Goal: Information Seeking & Learning: Learn about a topic

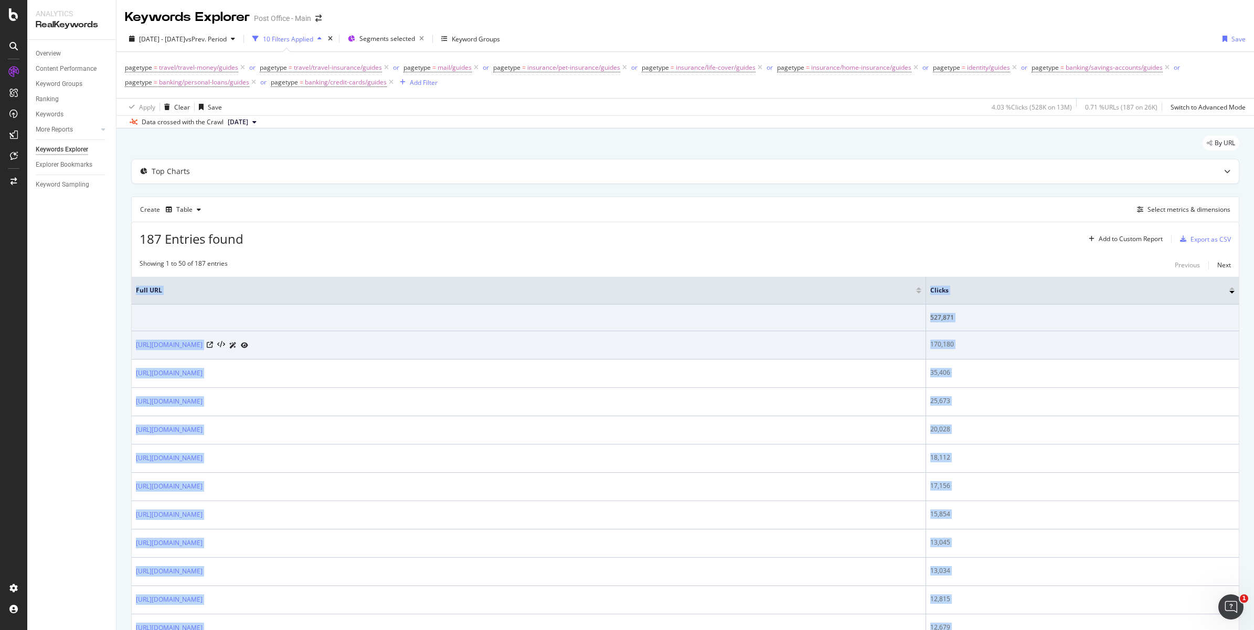
scroll to position [167, 0]
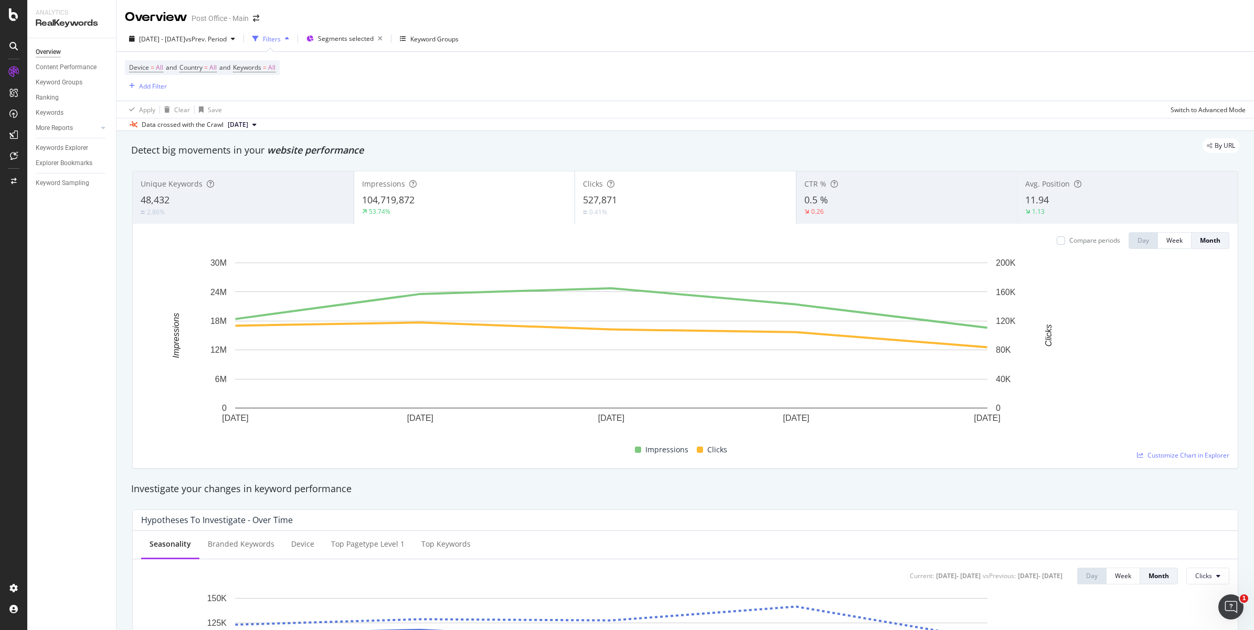
scroll to position [880, 0]
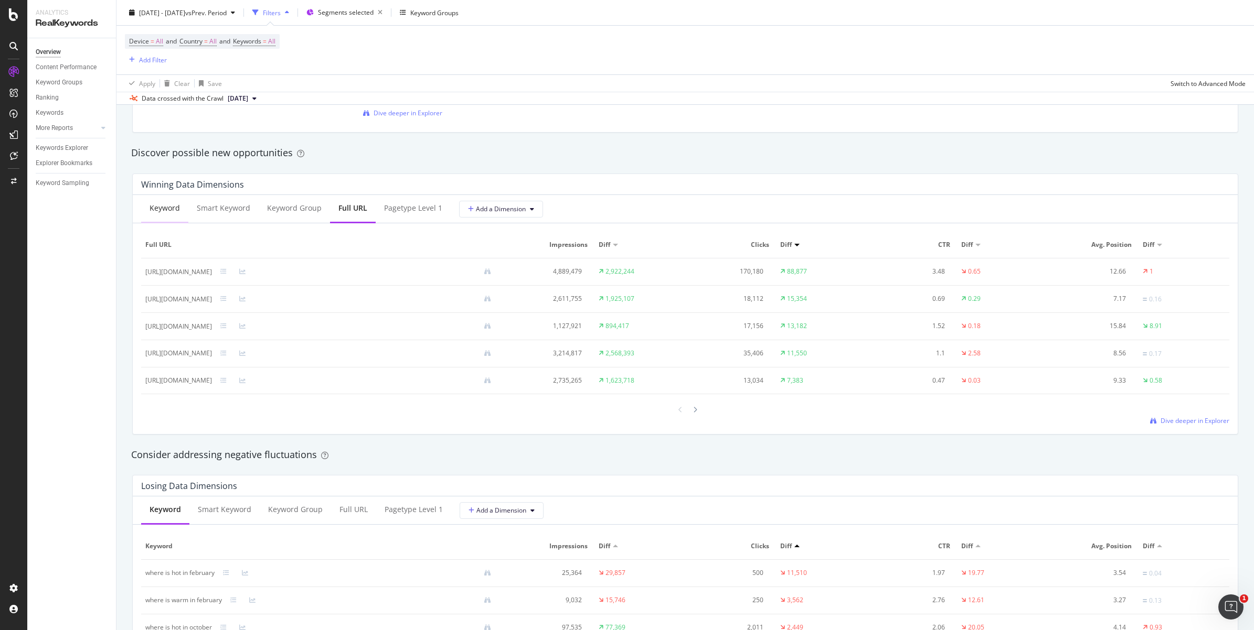
click at [172, 210] on div "Keyword" at bounding box center [164, 208] width 30 height 10
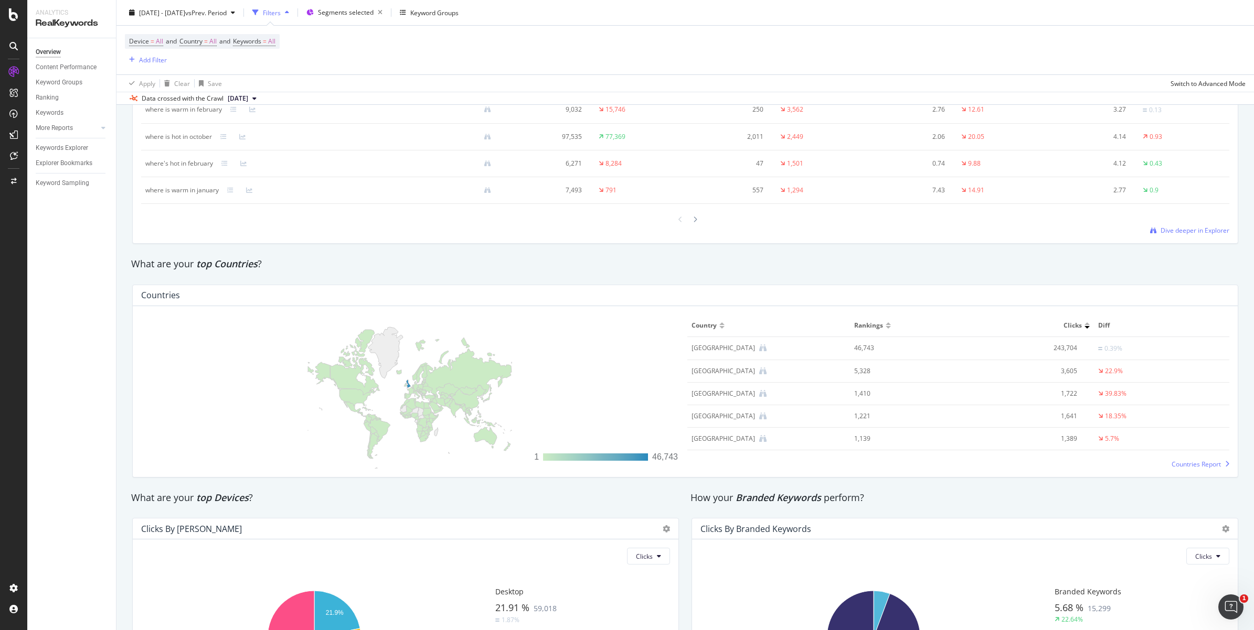
scroll to position [1499, 0]
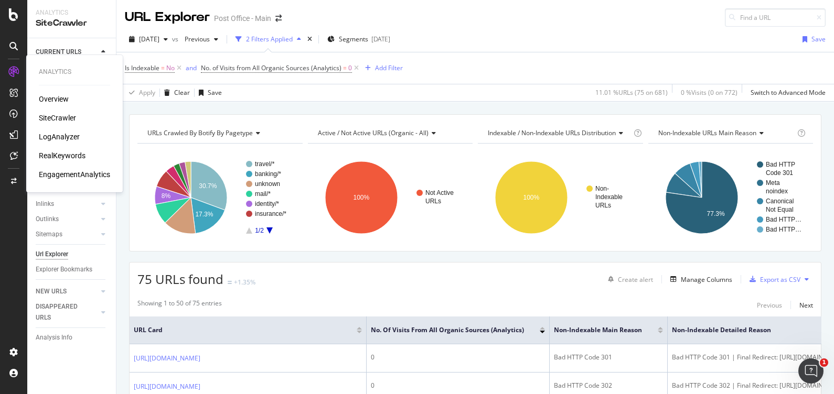
click at [70, 154] on div "RealKeywords" at bounding box center [62, 156] width 47 height 10
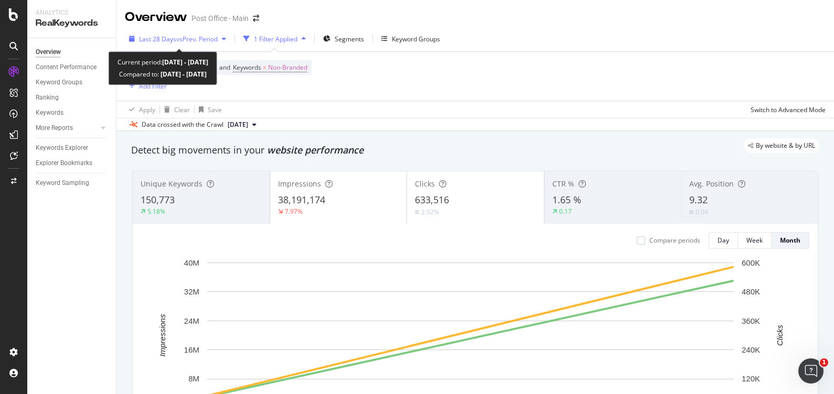
click at [221, 39] on div "button" at bounding box center [224, 39] width 13 height 6
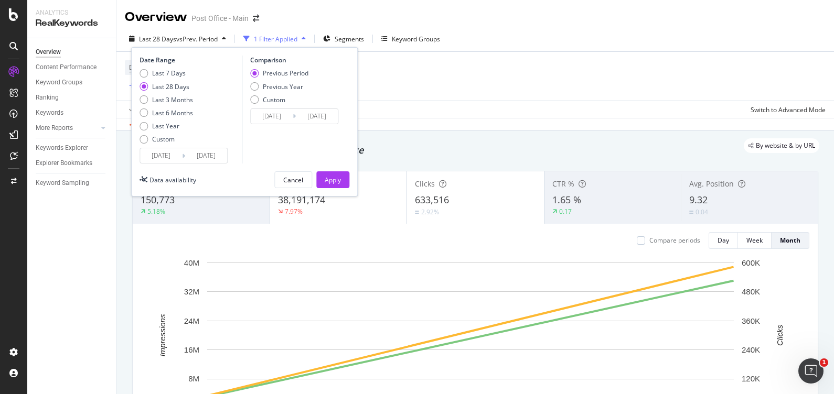
click at [164, 154] on input "2025/07/30" at bounding box center [161, 155] width 42 height 15
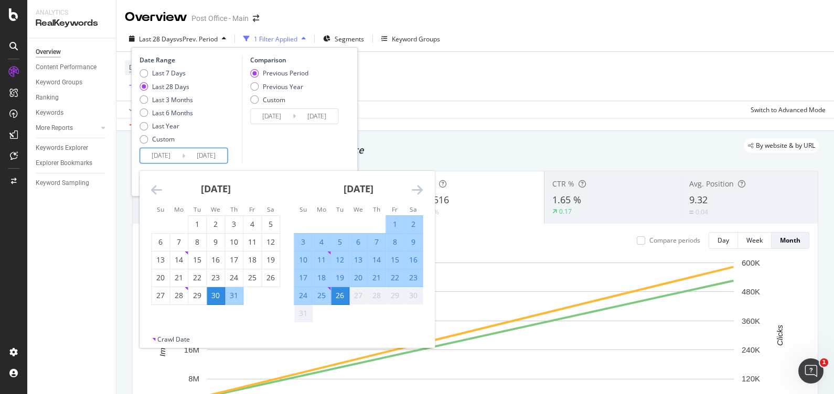
click at [158, 190] on icon "Move backward to switch to the previous month." at bounding box center [156, 190] width 11 height 13
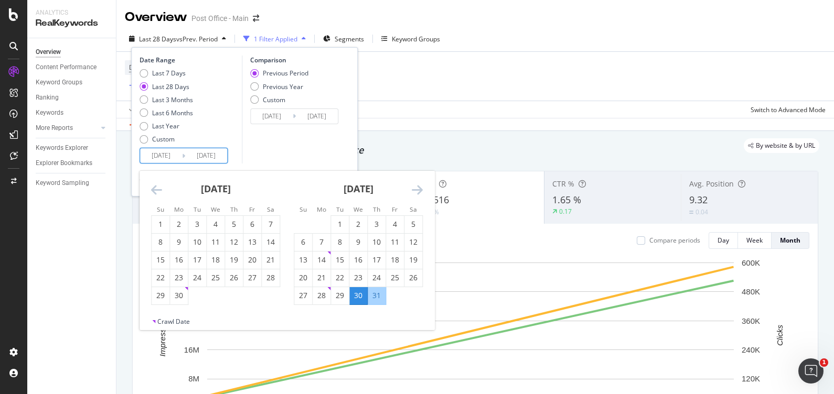
click at [158, 190] on icon "Move backward to switch to the previous month." at bounding box center [156, 190] width 11 height 13
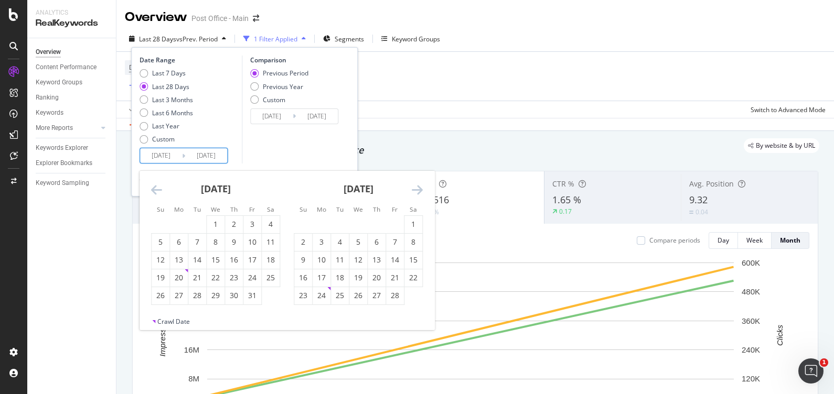
click at [158, 190] on icon "Move backward to switch to the previous month." at bounding box center [156, 190] width 11 height 13
click at [199, 219] on div "1" at bounding box center [197, 224] width 18 height 10
type input "2024/10/01"
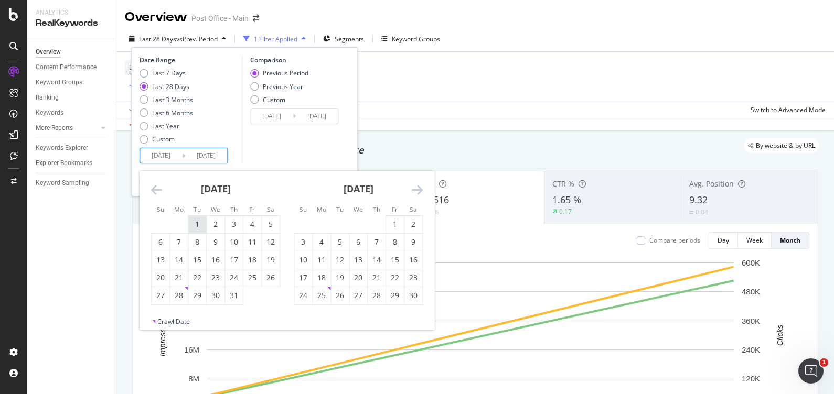
type input "2023/11/06"
type input "2024/09/30"
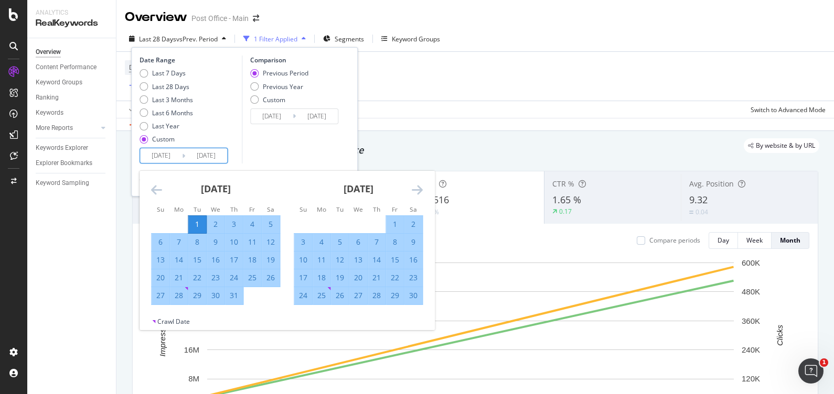
click at [421, 190] on icon "Move forward to switch to the next month." at bounding box center [417, 190] width 11 height 13
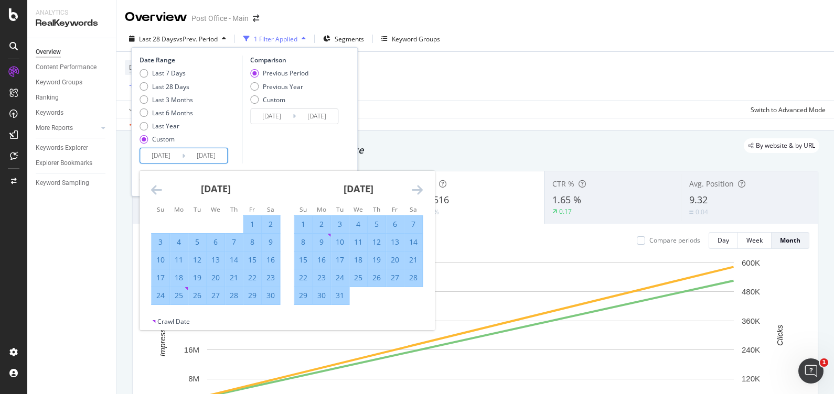
click at [342, 294] on div "31" at bounding box center [340, 296] width 18 height 10
type input "2024/12/31"
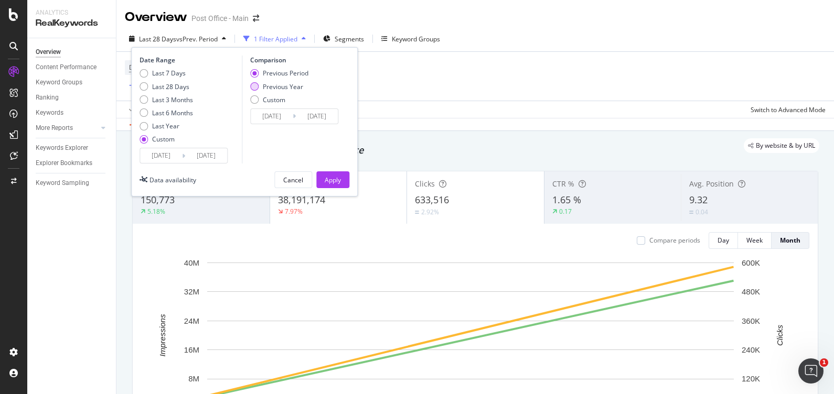
click at [280, 86] on div "Previous Year" at bounding box center [283, 86] width 40 height 9
type input "2023/10/03"
type input "2024/01/02"
click at [338, 176] on div "Apply" at bounding box center [333, 180] width 16 height 9
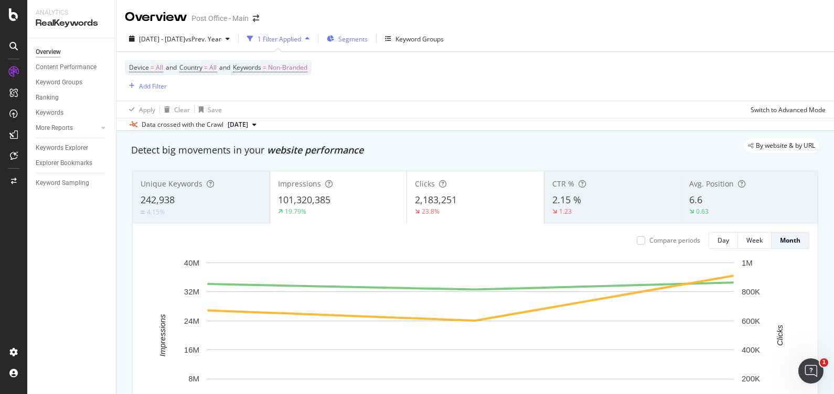
click at [368, 41] on span "Segments" at bounding box center [352, 39] width 29 height 9
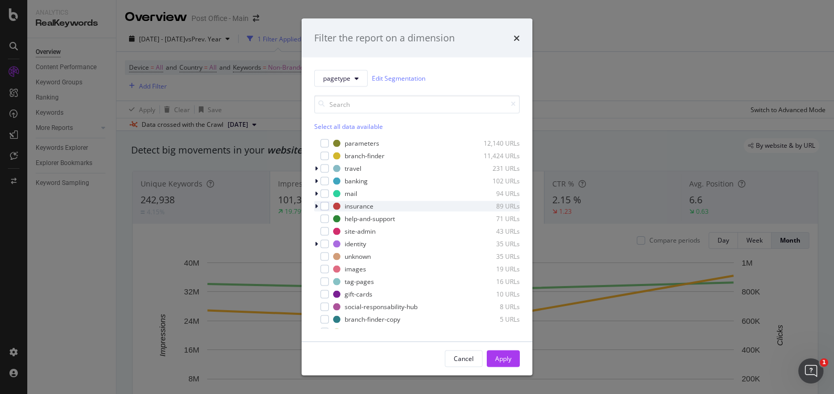
click at [317, 207] on icon "modal" at bounding box center [316, 206] width 3 height 6
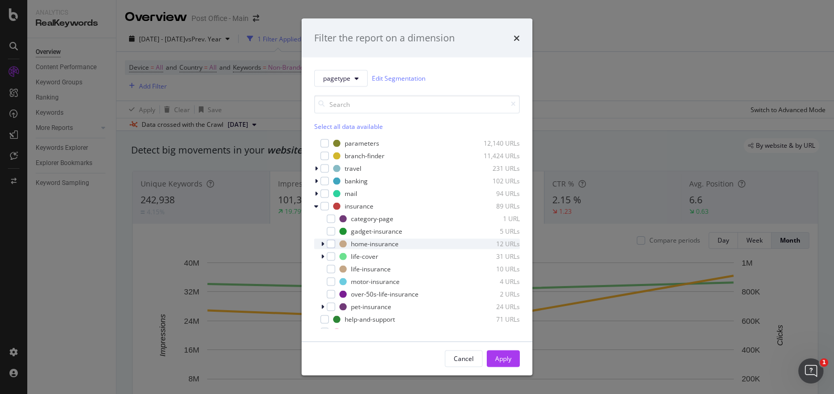
click at [325, 243] on div "modal" at bounding box center [323, 244] width 6 height 10
click at [338, 257] on div "modal" at bounding box center [337, 256] width 8 height 8
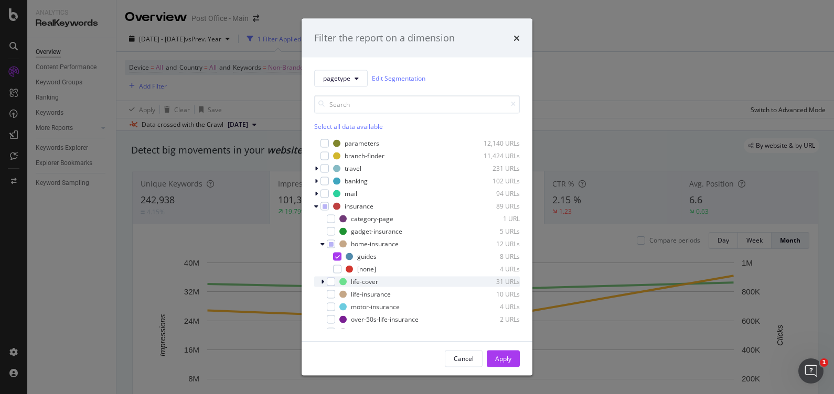
click at [325, 279] on div "modal" at bounding box center [323, 281] width 6 height 10
click at [338, 293] on div "modal" at bounding box center [337, 294] width 8 height 8
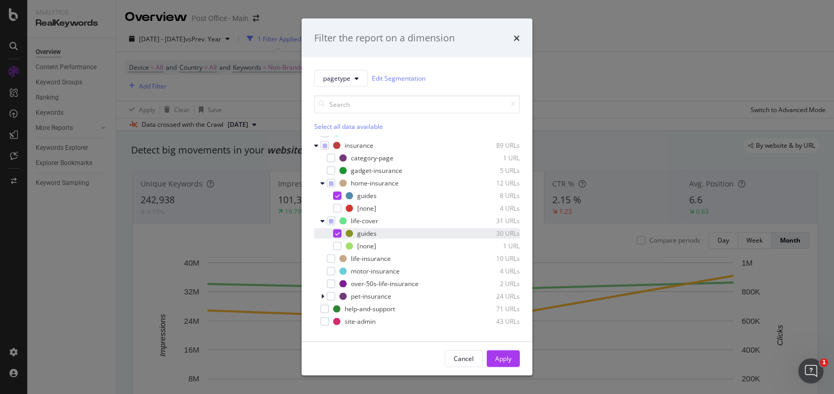
scroll to position [63, 0]
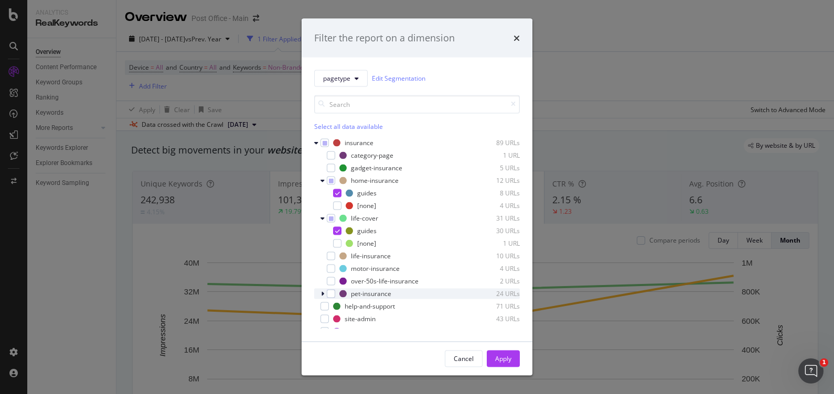
click at [323, 291] on icon "modal" at bounding box center [322, 294] width 3 height 6
click at [338, 306] on div "modal" at bounding box center [337, 306] width 8 height 8
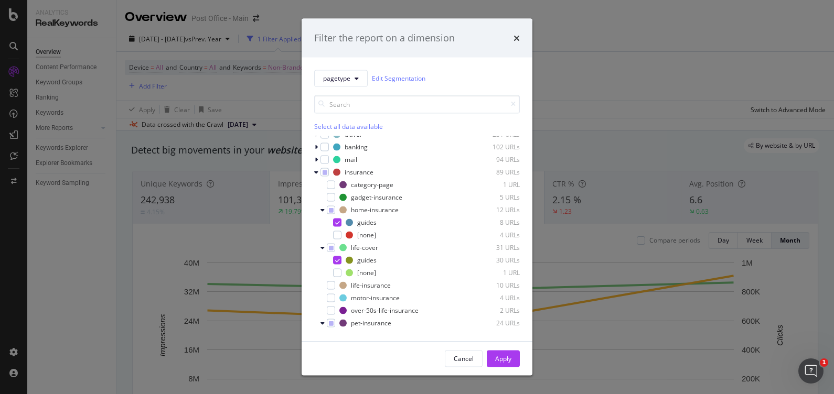
scroll to position [31, 0]
click at [322, 212] on icon "modal" at bounding box center [322, 213] width 4 height 6
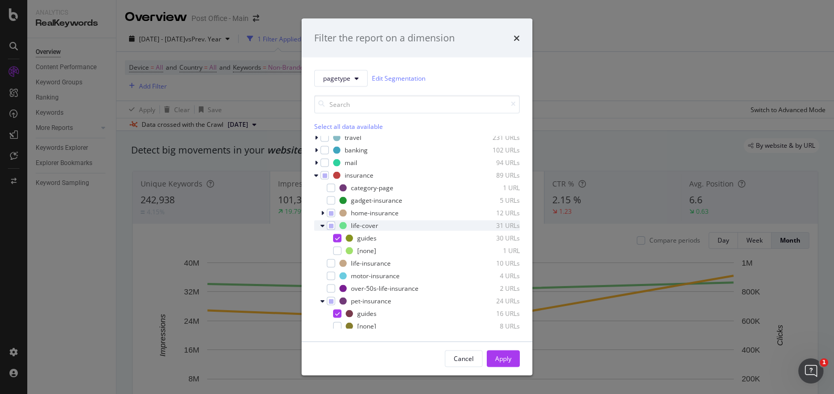
click at [322, 224] on icon "modal" at bounding box center [322, 225] width 4 height 6
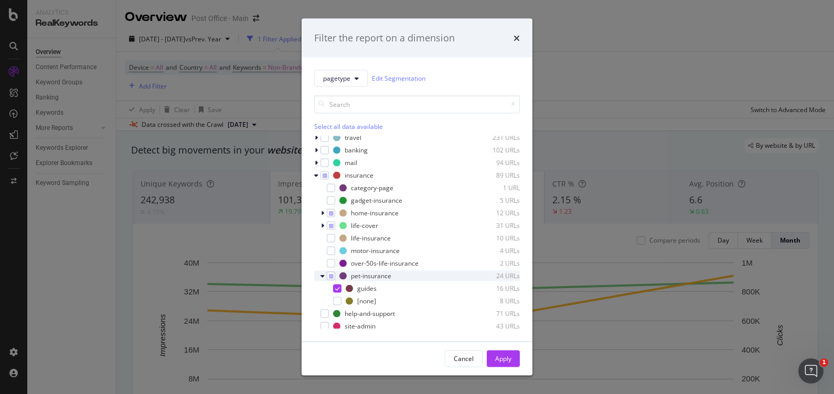
click at [323, 276] on icon "modal" at bounding box center [322, 276] width 4 height 6
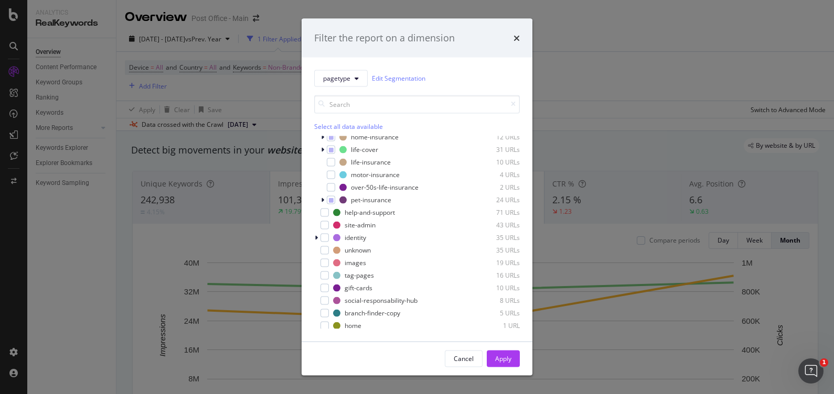
scroll to position [81, 0]
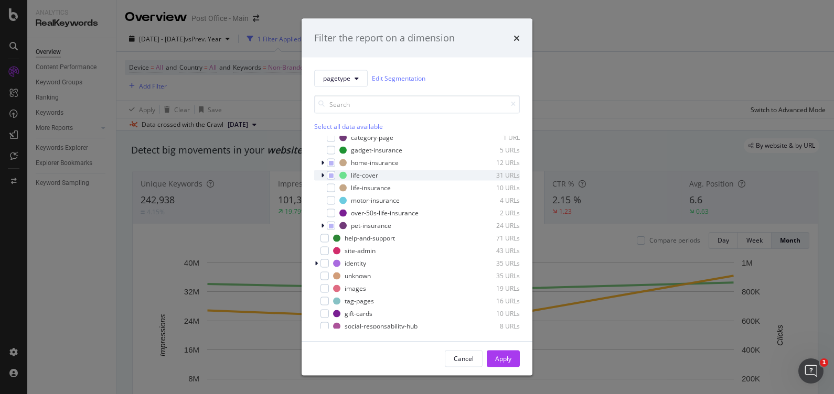
click at [324, 175] on div "modal" at bounding box center [323, 175] width 6 height 10
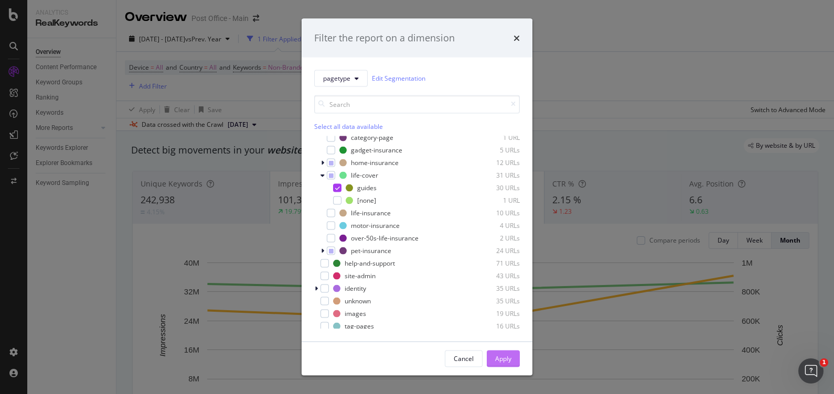
click at [509, 358] on div "Apply" at bounding box center [503, 359] width 16 height 9
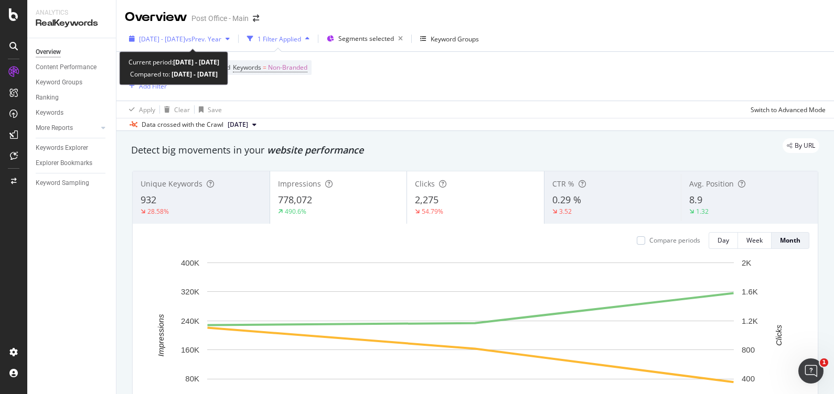
click at [230, 39] on icon "button" at bounding box center [228, 39] width 4 height 6
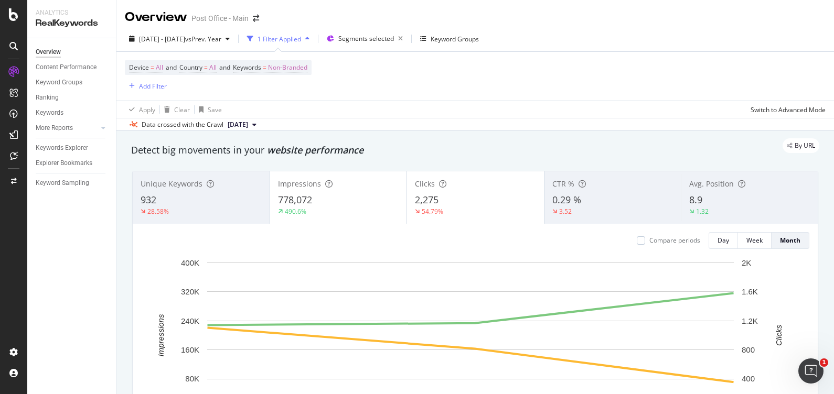
click at [446, 93] on div "Device = All and Country = All and Keywords = Non-Branded Add Filter" at bounding box center [475, 76] width 701 height 49
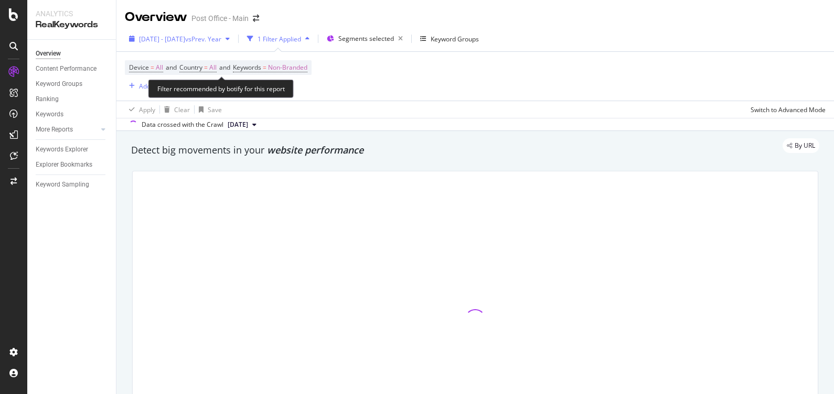
click at [183, 42] on div "[DATE] - [DATE] vs Prev. Year" at bounding box center [180, 39] width 82 height 9
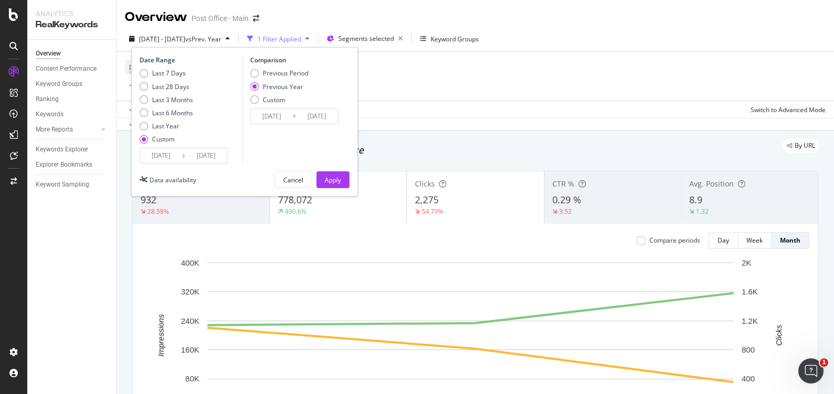
click at [162, 154] on input "2024/10/01" at bounding box center [161, 155] width 42 height 15
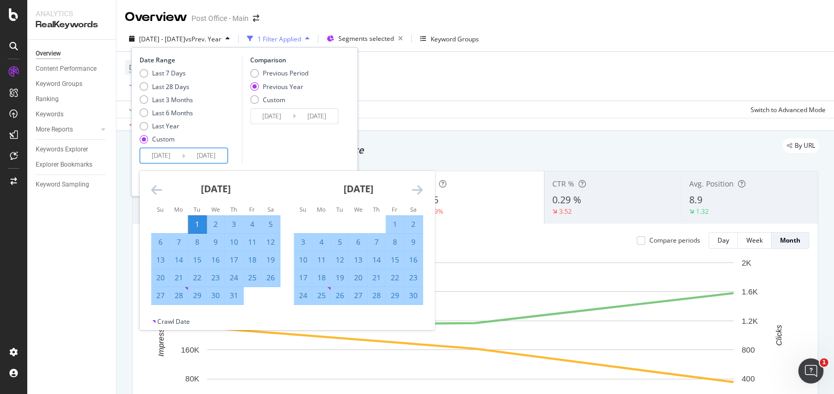
click at [417, 190] on icon "Move forward to switch to the next month." at bounding box center [417, 190] width 11 height 13
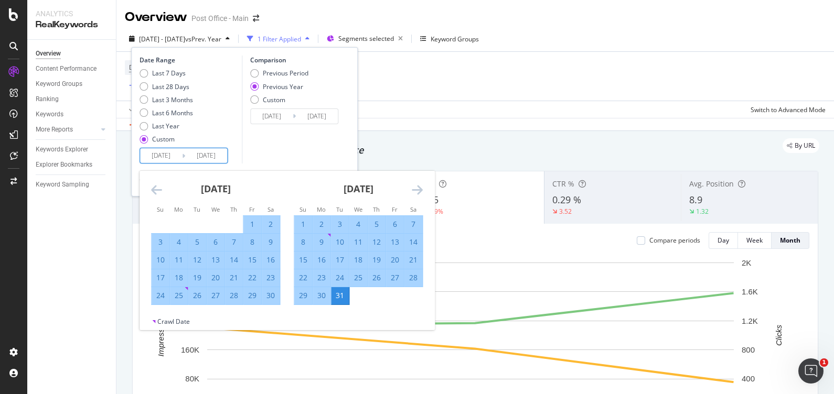
click at [417, 190] on icon "Move forward to switch to the next month." at bounding box center [417, 190] width 11 height 13
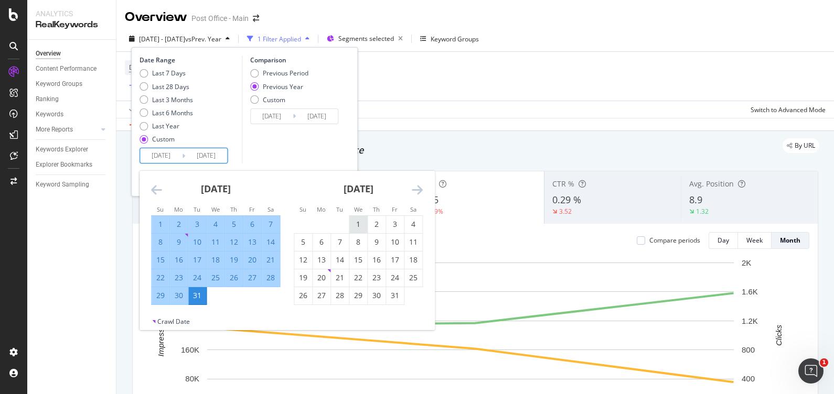
click at [356, 220] on div "1" at bounding box center [358, 224] width 18 height 10
type input "2025/01/01"
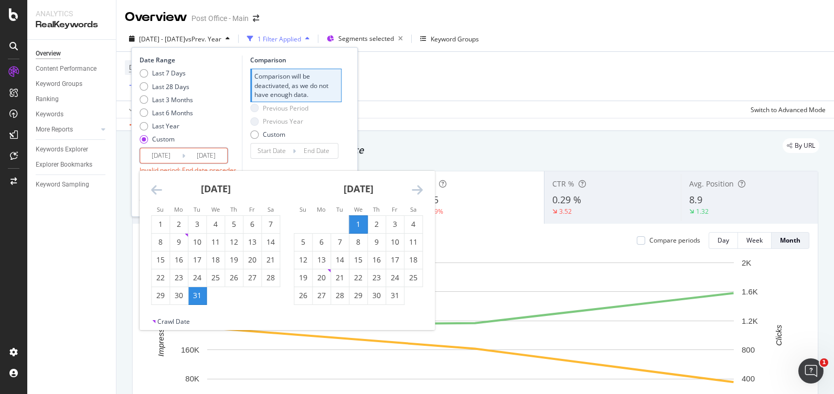
click at [414, 189] on icon "Move forward to switch to the next month." at bounding box center [417, 190] width 11 height 13
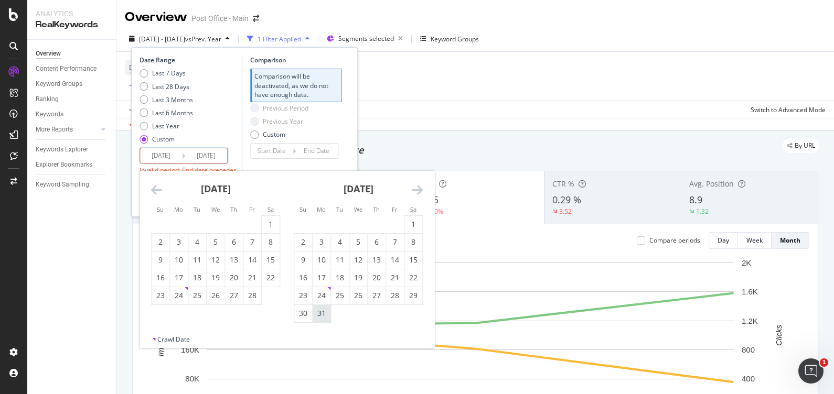
click at [323, 316] on div "31" at bounding box center [322, 313] width 18 height 10
type input "2025/03/31"
type input "2024/10/02"
type input "2024/12/31"
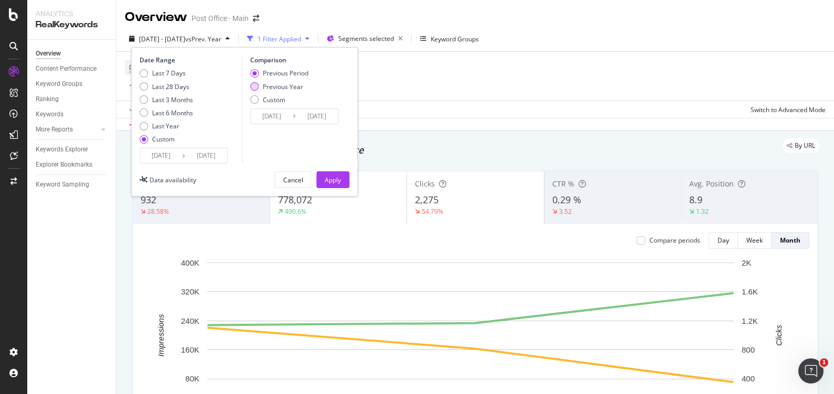
click at [290, 84] on div "Previous Year" at bounding box center [283, 86] width 40 height 9
type input "2024/01/03"
type input "2024/04/01"
click at [329, 178] on div "Apply" at bounding box center [333, 180] width 16 height 9
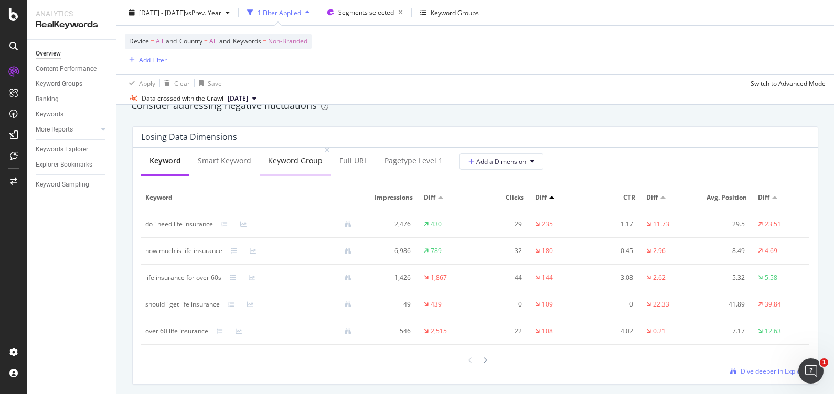
scroll to position [1228, 0]
click at [355, 166] on div "Full URL" at bounding box center [353, 161] width 45 height 29
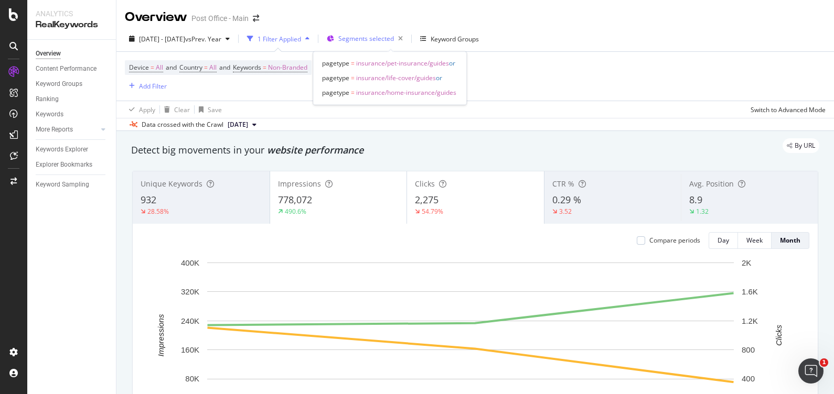
click at [369, 46] on div "Segments selected" at bounding box center [367, 39] width 80 height 16
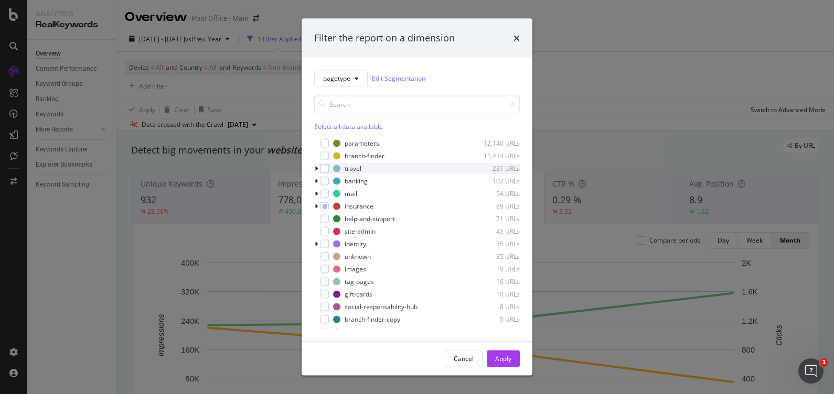
click at [315, 168] on icon "modal" at bounding box center [316, 168] width 3 height 6
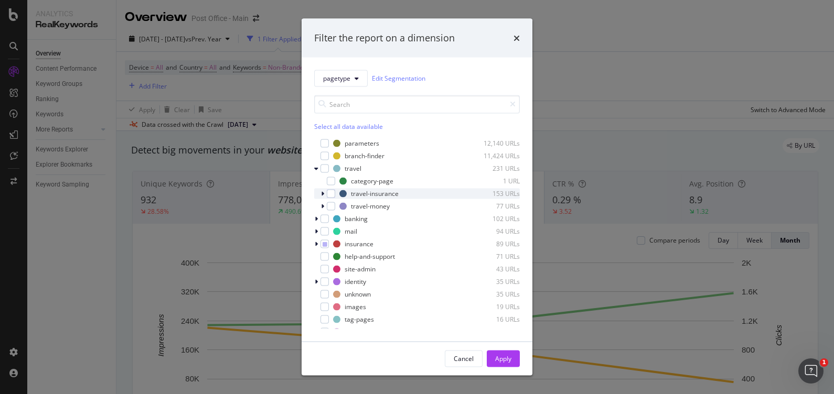
click at [324, 191] on icon "modal" at bounding box center [322, 193] width 3 height 6
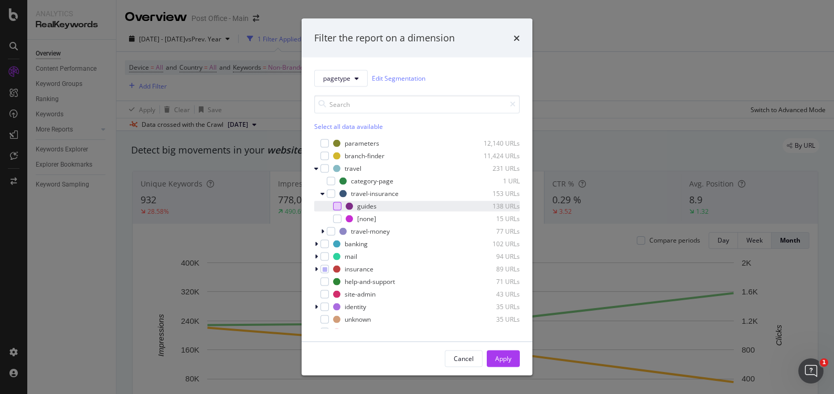
click at [336, 206] on div "modal" at bounding box center [337, 206] width 8 height 8
click at [507, 357] on div "Apply" at bounding box center [503, 359] width 16 height 9
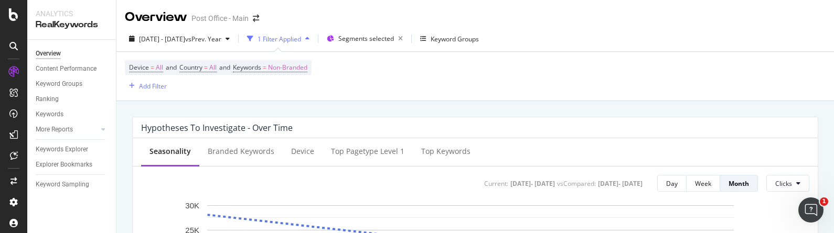
click at [496, 79] on div "Device = All and Country = All and Keywords = Non-Branded Add Filter" at bounding box center [475, 76] width 701 height 49
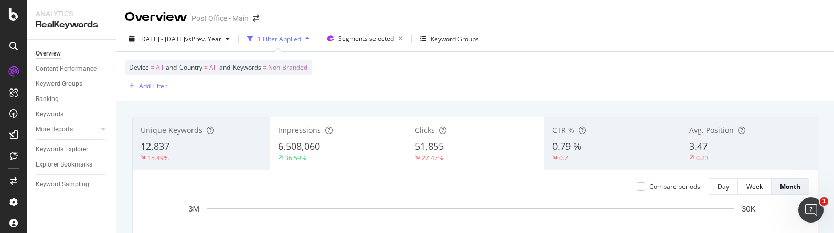
click at [613, 144] on div "0.79 %" at bounding box center [612, 147] width 121 height 14
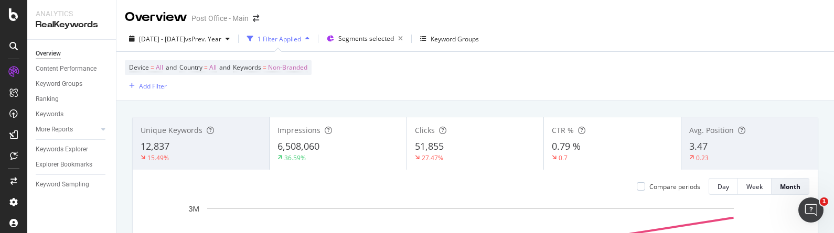
click at [743, 155] on div "0.23" at bounding box center [749, 157] width 121 height 9
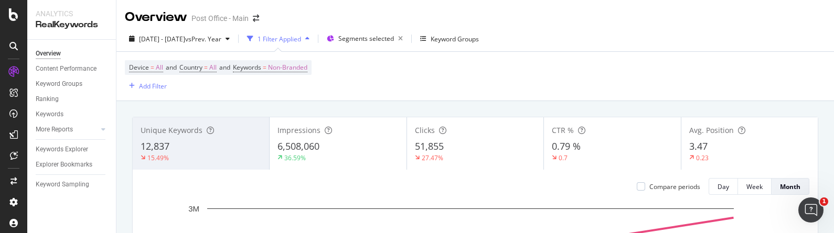
click at [185, 155] on div "15.49%" at bounding box center [201, 157] width 121 height 9
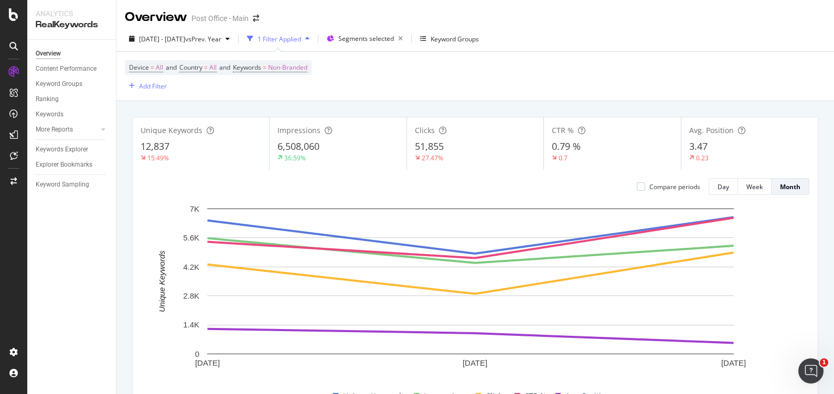
click at [256, 109] on div "Unique Keywords 12,837 15.49% Impressions 6,508,060 36.59% Clicks 51,855 27.47%…" at bounding box center [475, 266] width 699 height 315
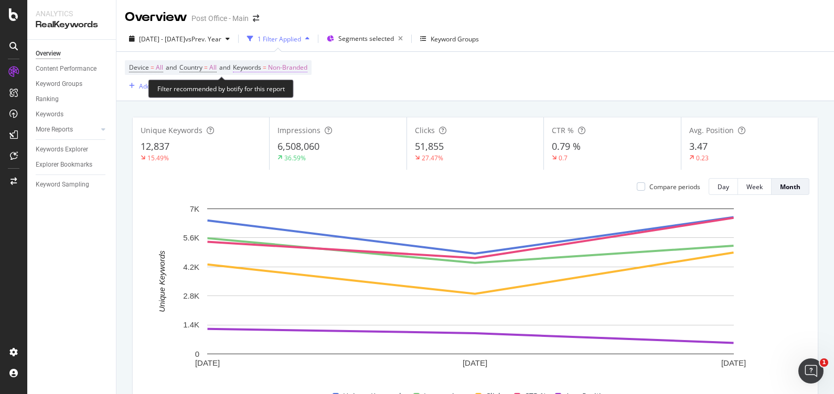
click at [284, 71] on span "Non-Branded" at bounding box center [287, 67] width 39 height 15
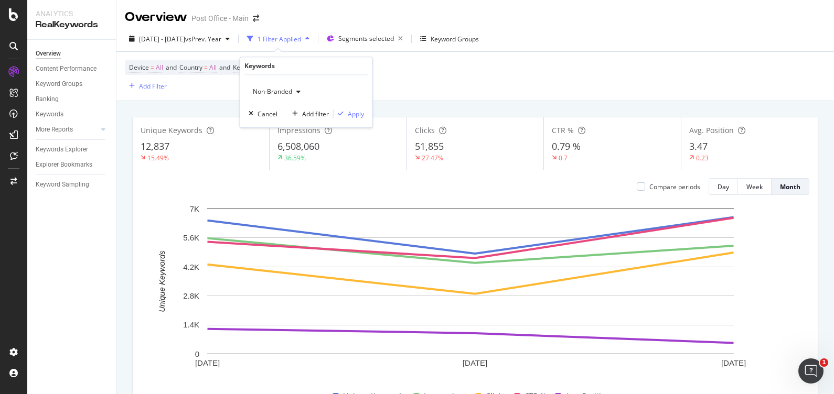
click at [276, 93] on span "Non-Branded" at bounding box center [271, 91] width 44 height 9
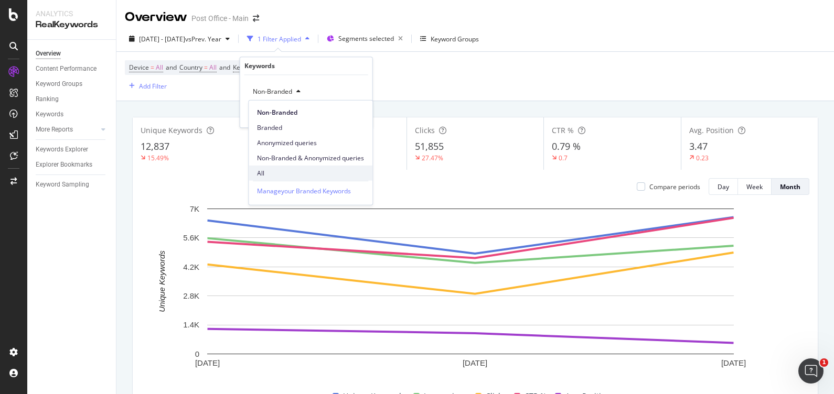
click at [286, 170] on span "All" at bounding box center [310, 172] width 107 height 9
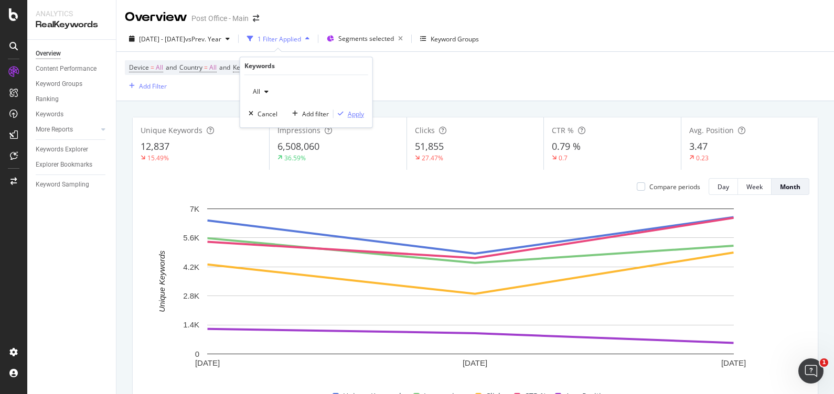
click at [357, 115] on div "Apply" at bounding box center [356, 114] width 16 height 9
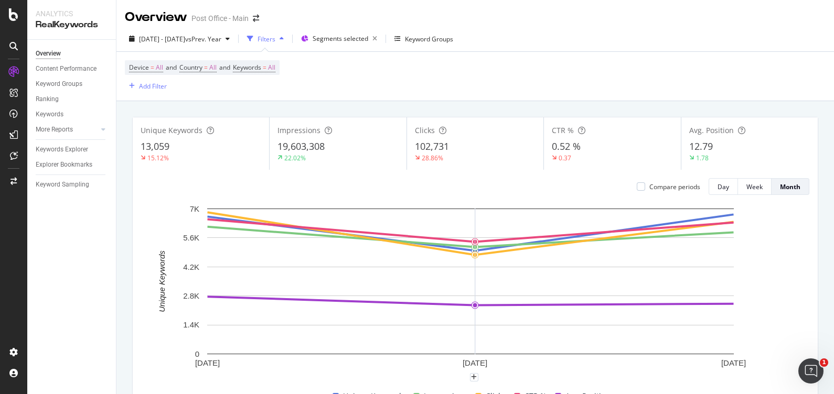
click at [344, 89] on div "Device = All and Country = All and Keywords = All Add Filter" at bounding box center [475, 76] width 701 height 49
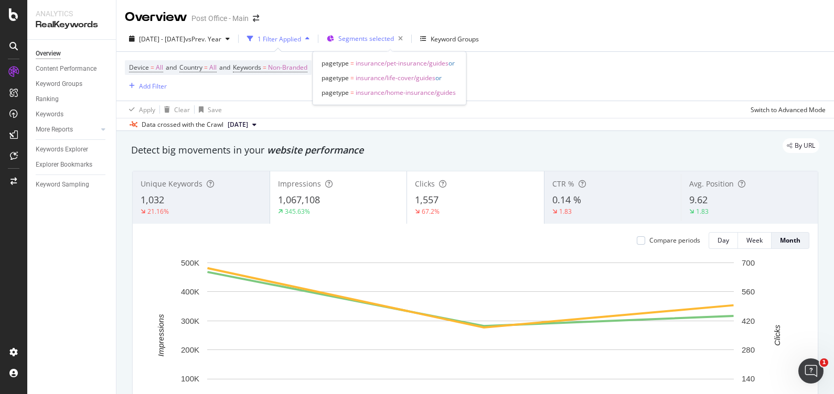
click at [398, 44] on div "Segments selected" at bounding box center [372, 38] width 69 height 15
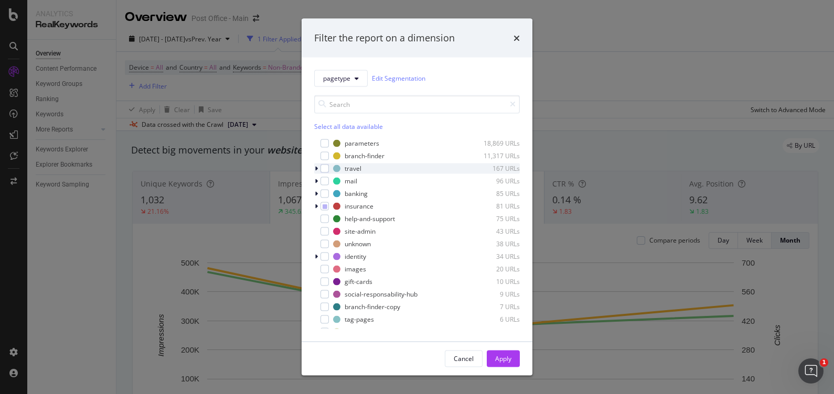
click at [316, 167] on icon "modal" at bounding box center [316, 168] width 3 height 6
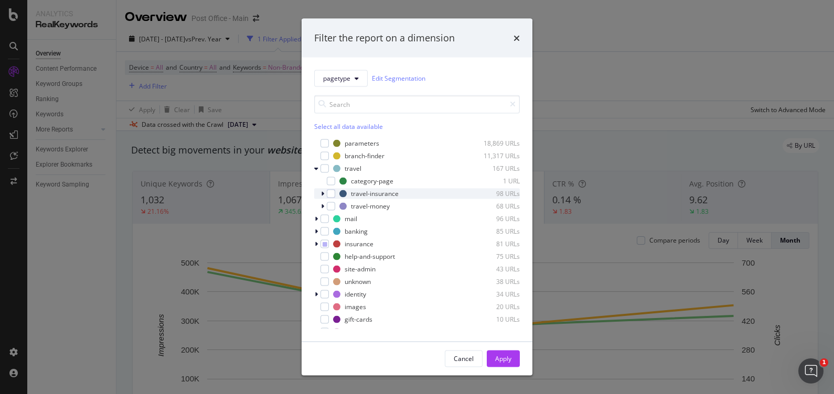
click at [324, 192] on div "modal" at bounding box center [323, 193] width 6 height 10
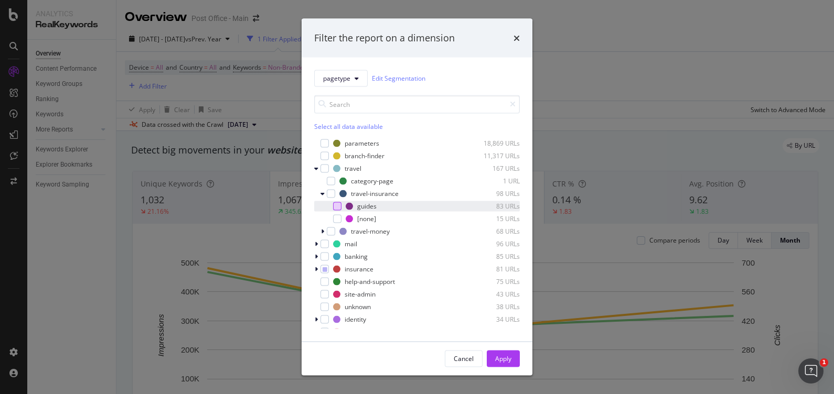
click at [338, 209] on div "modal" at bounding box center [337, 206] width 8 height 8
click at [501, 358] on div "Apply" at bounding box center [503, 359] width 16 height 9
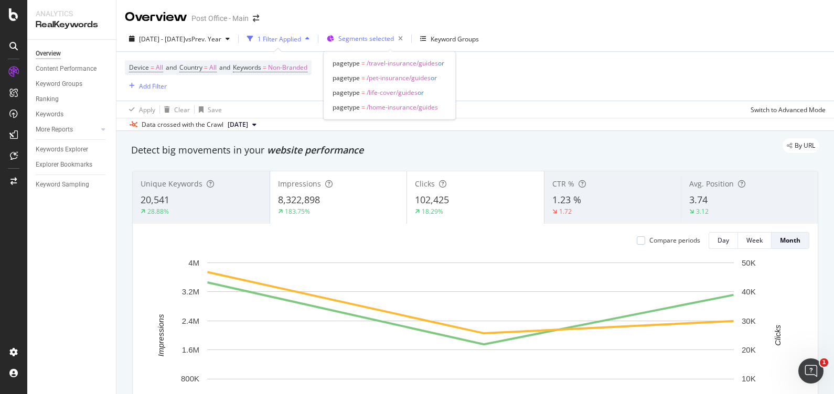
click at [388, 43] on div "Segments selected" at bounding box center [372, 38] width 69 height 15
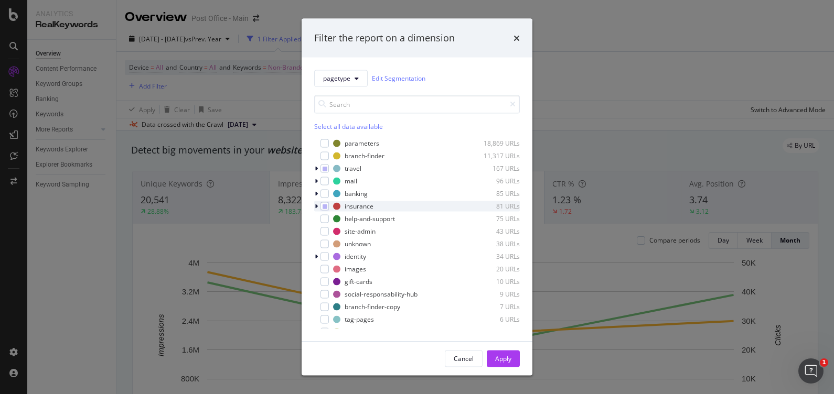
click at [314, 205] on div "modal" at bounding box center [317, 206] width 6 height 10
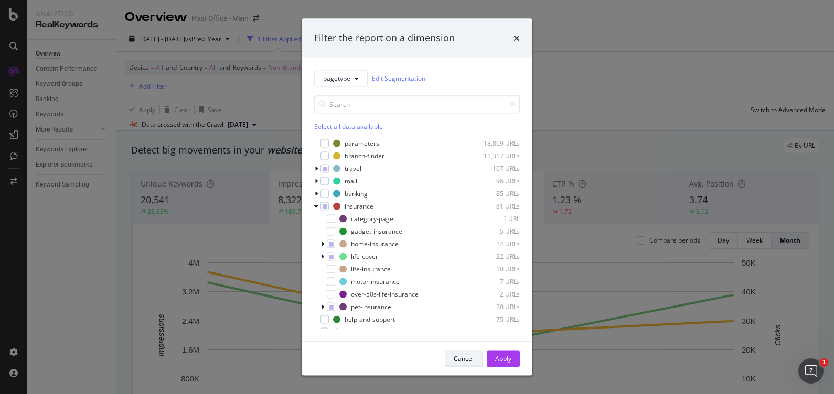
click at [468, 358] on div "Cancel" at bounding box center [464, 359] width 20 height 9
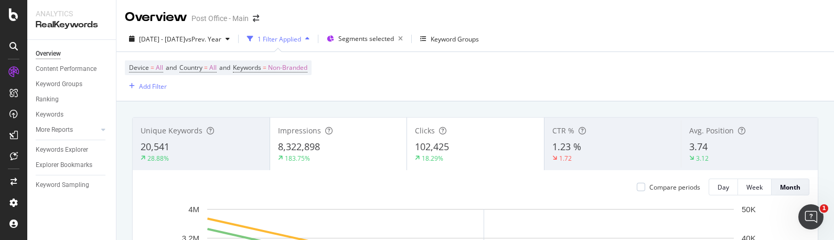
click at [202, 153] on div "20,541" at bounding box center [201, 147] width 121 height 14
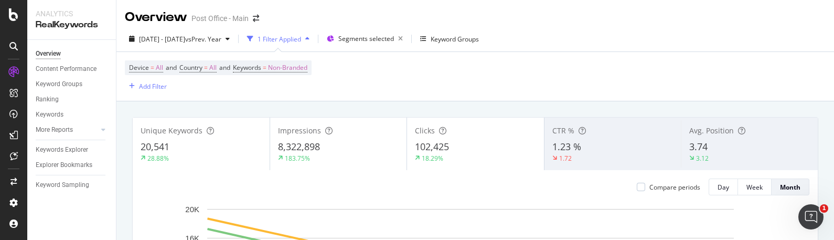
click at [618, 157] on div "1.72" at bounding box center [612, 157] width 121 height 9
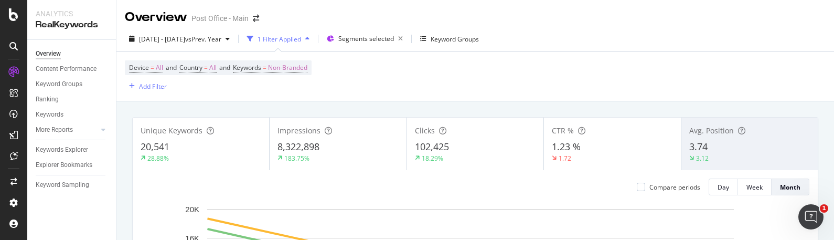
click at [755, 159] on div "3.12" at bounding box center [749, 157] width 121 height 9
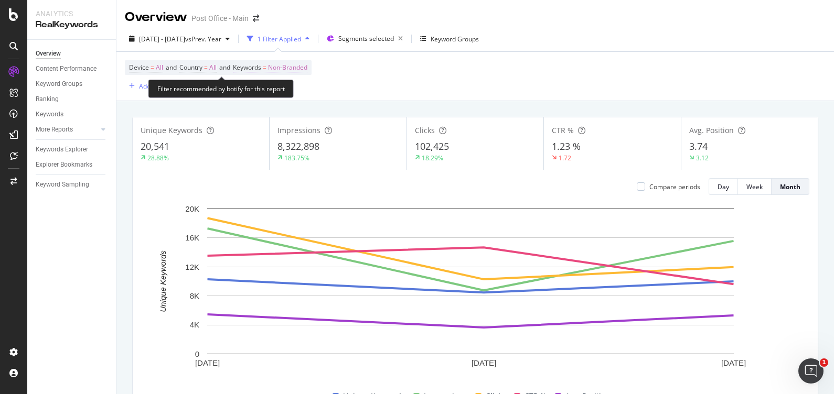
click at [302, 63] on span "Non-Branded" at bounding box center [287, 67] width 39 height 15
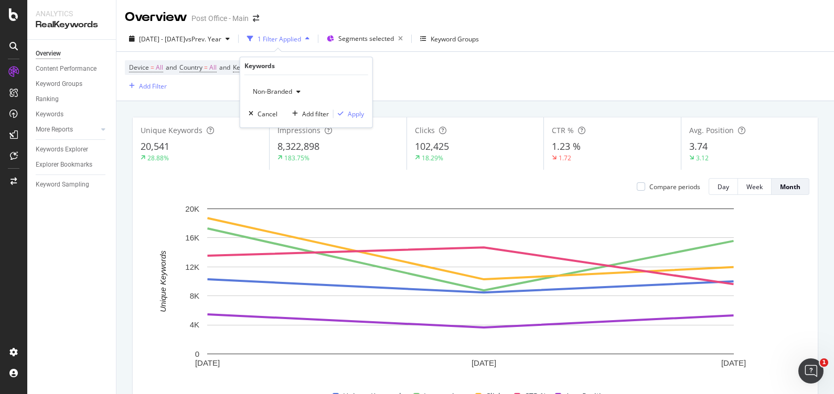
click at [295, 93] on div "button" at bounding box center [298, 92] width 13 height 6
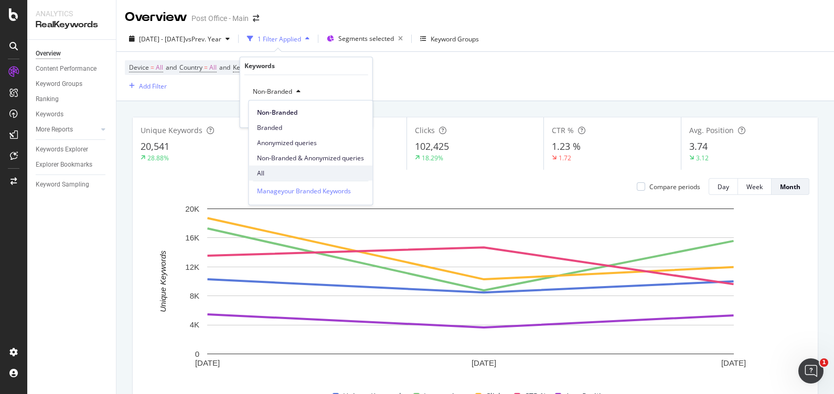
click at [272, 175] on span "All" at bounding box center [310, 172] width 107 height 9
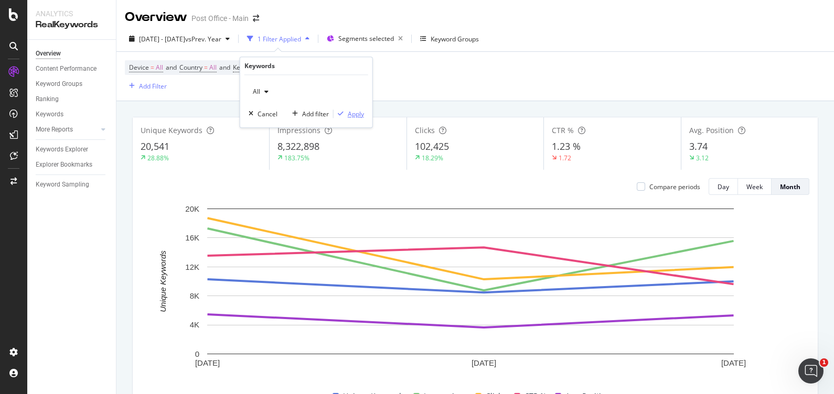
click at [350, 114] on div "Apply" at bounding box center [356, 114] width 16 height 9
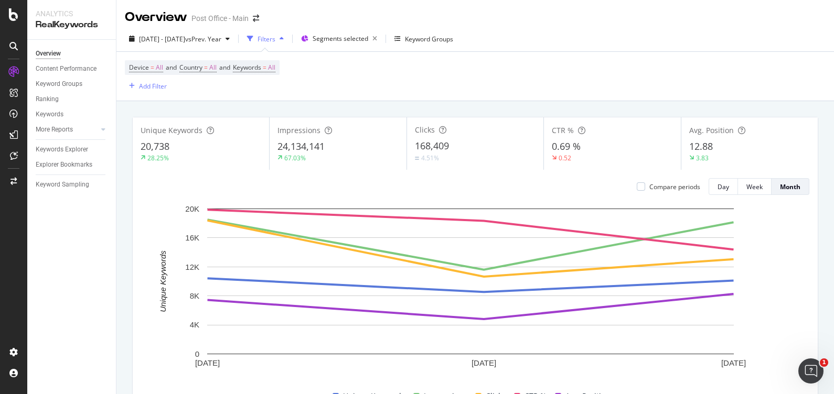
click at [126, 184] on div "Unique Keywords 20,738 28.25% Impressions 24,134,141 67.03% Clicks 168,409 4.51…" at bounding box center [475, 266] width 699 height 315
